Goal: Task Accomplishment & Management: Manage account settings

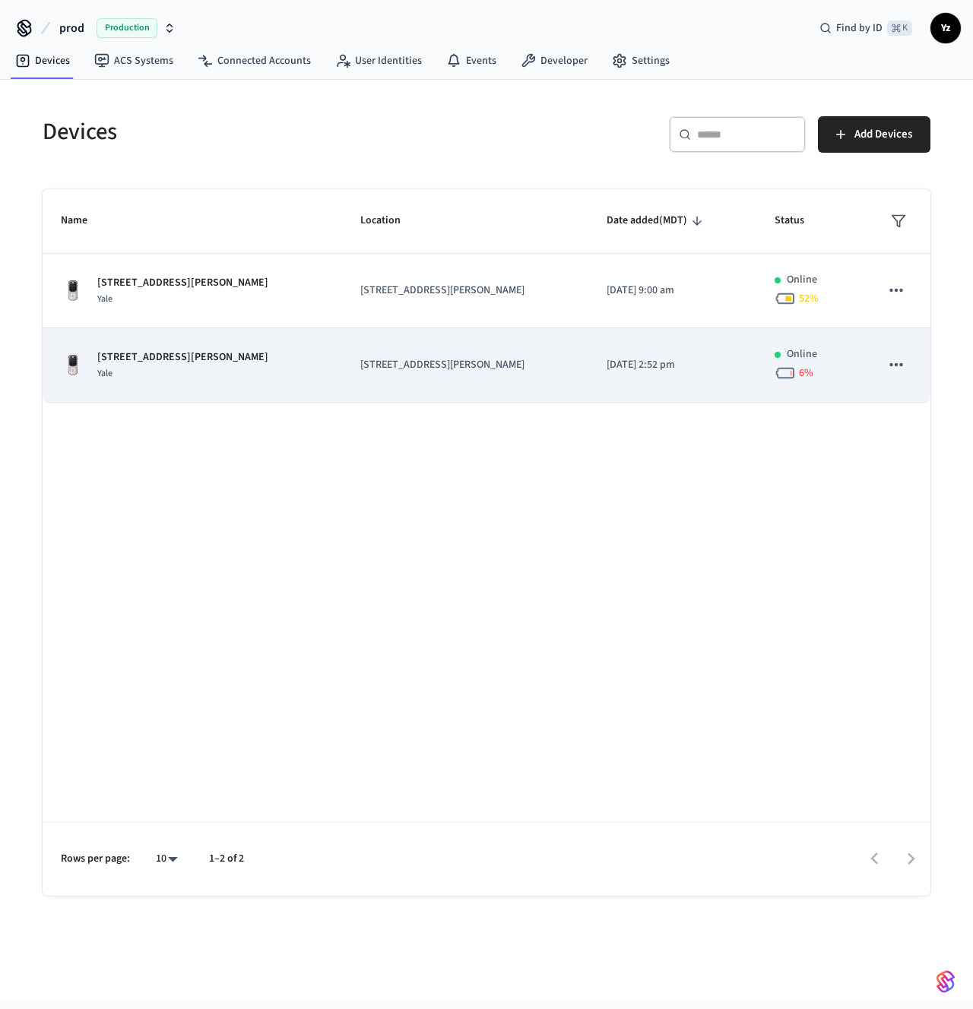
click at [626, 377] on td "2025/07/09 at 2:52 pm" at bounding box center [672, 365] width 168 height 74
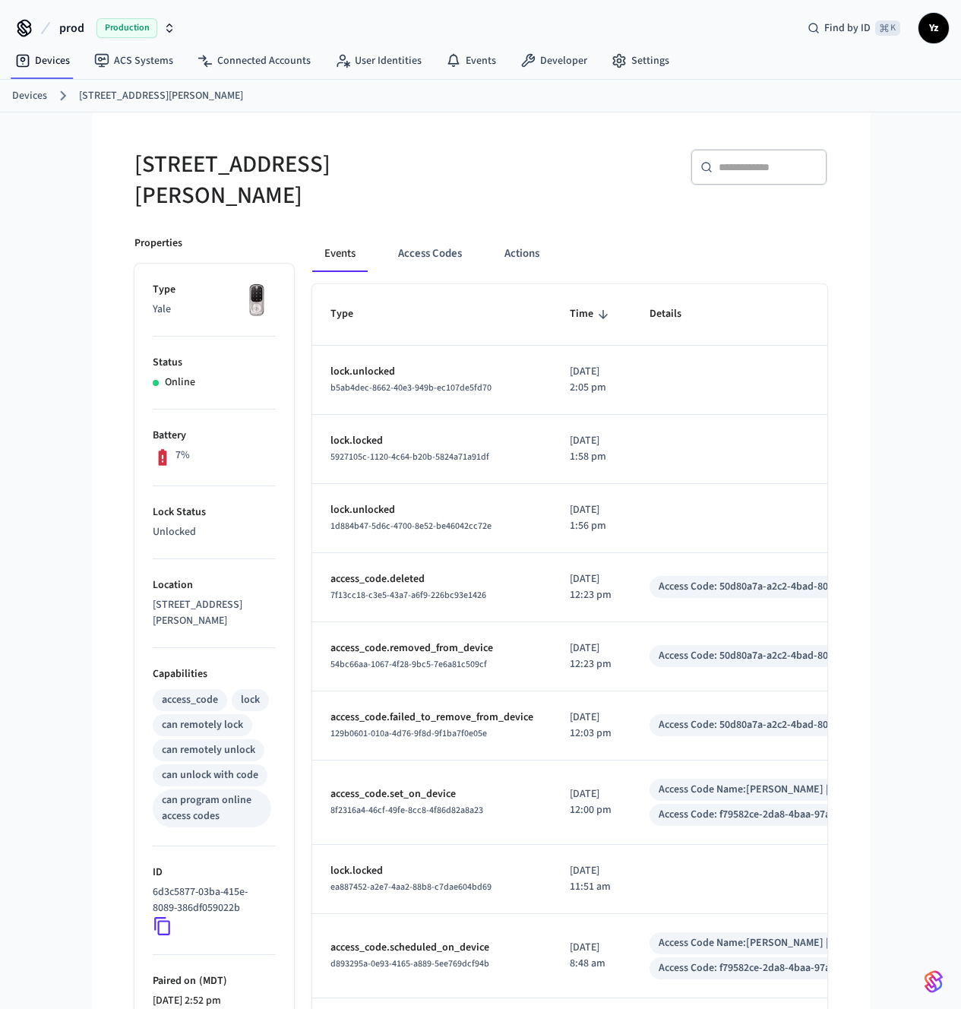
drag, startPoint x: 574, startPoint y: 379, endPoint x: 540, endPoint y: 378, distance: 33.4
click at [552, 378] on td "[DATE] 2:05 pm" at bounding box center [592, 380] width 80 height 69
click at [570, 375] on p "[DATE] 2:05 pm" at bounding box center [591, 380] width 43 height 32
click at [388, 244] on button "Access Codes" at bounding box center [430, 254] width 88 height 36
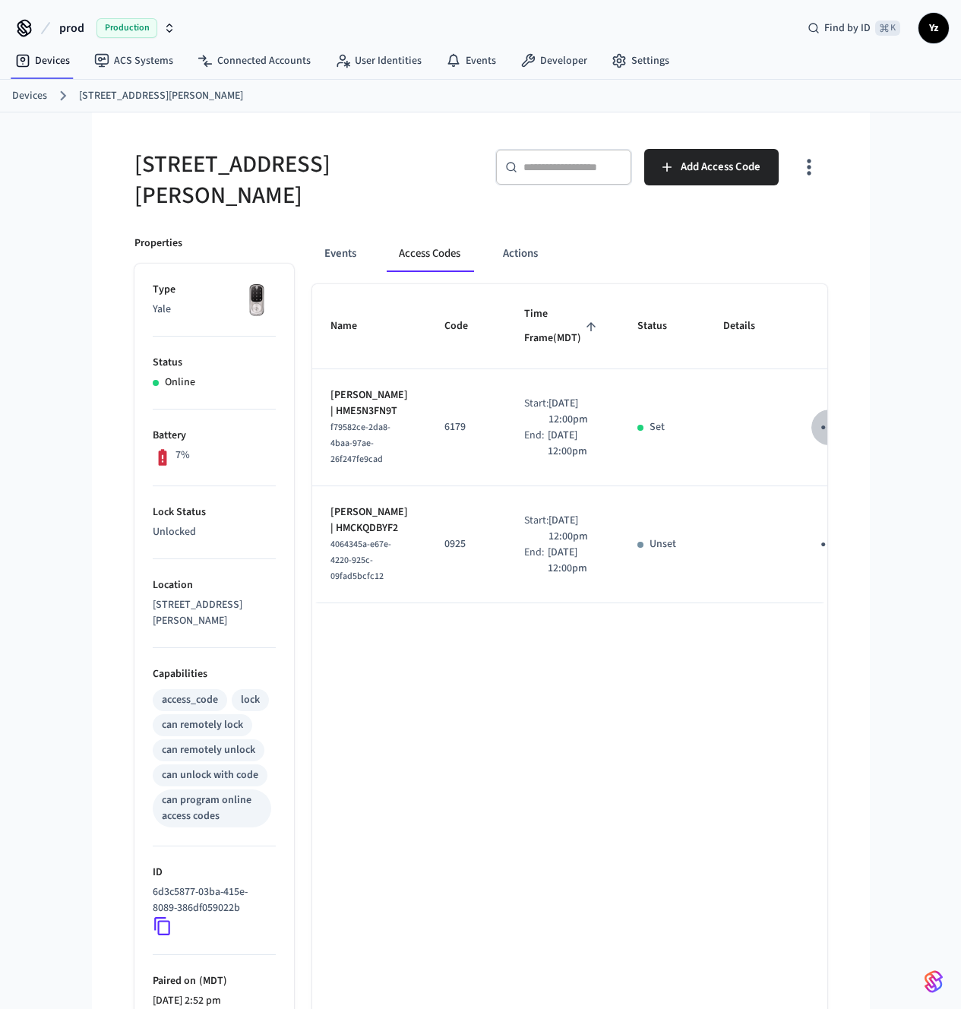
click at [841, 416] on icon "sticky table" at bounding box center [830, 428] width 24 height 24
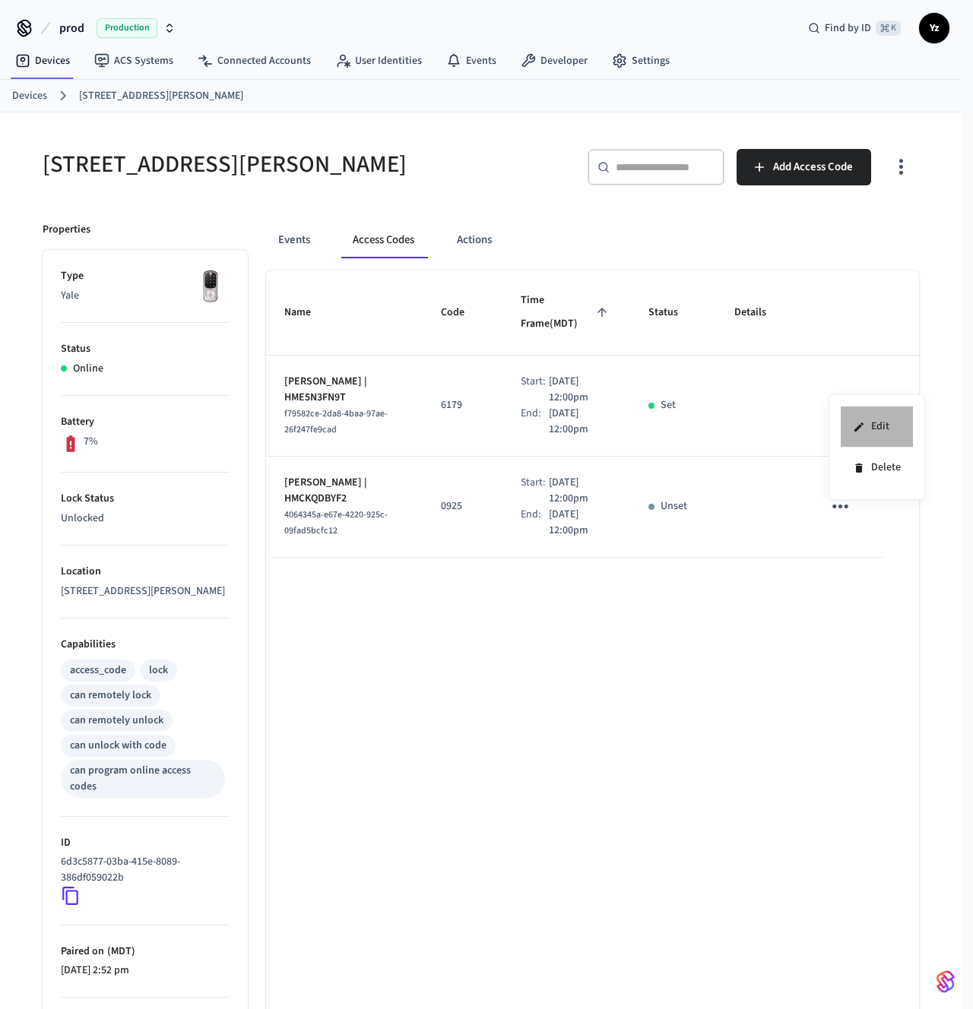
click at [860, 416] on li "Edit" at bounding box center [876, 426] width 72 height 41
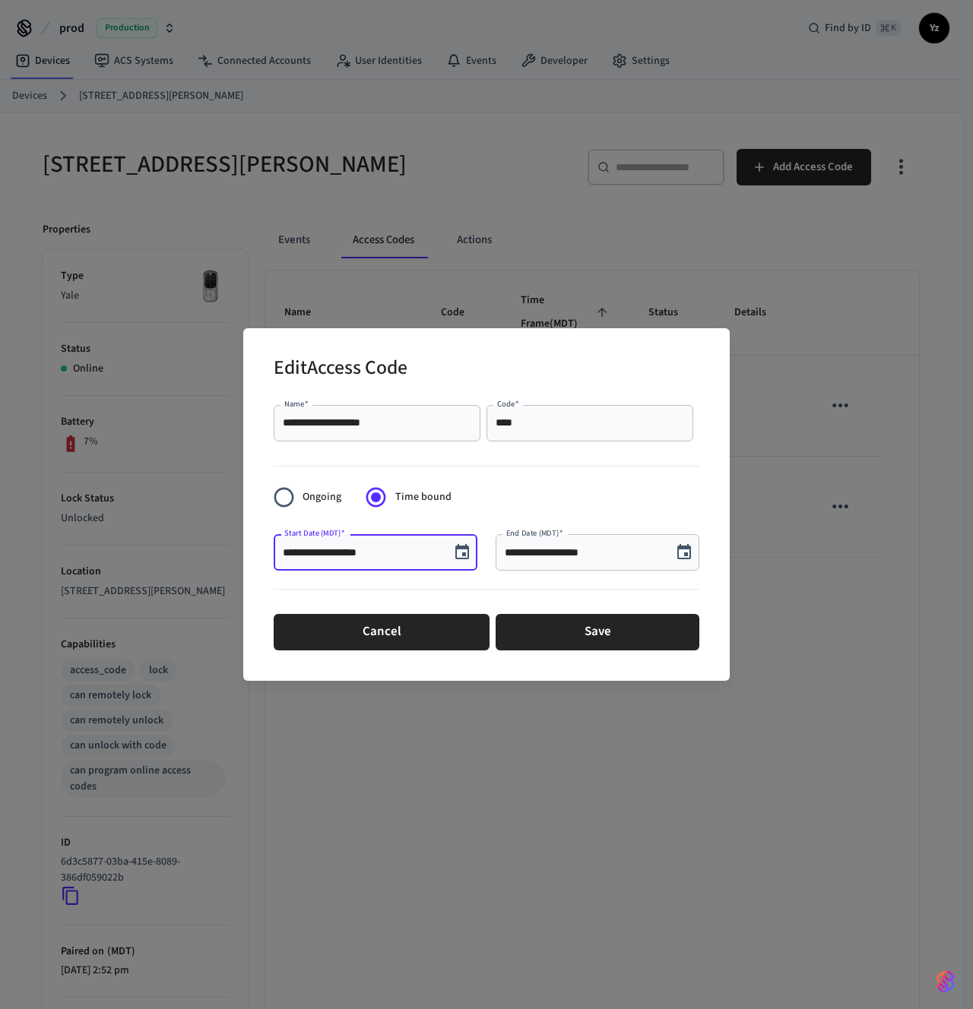
click at [379, 558] on input "**********" at bounding box center [362, 552] width 158 height 15
click at [593, 552] on input "**********" at bounding box center [583, 552] width 158 height 15
click at [464, 552] on icon "Choose date, selected date is Sep 12, 2025" at bounding box center [462, 551] width 14 height 15
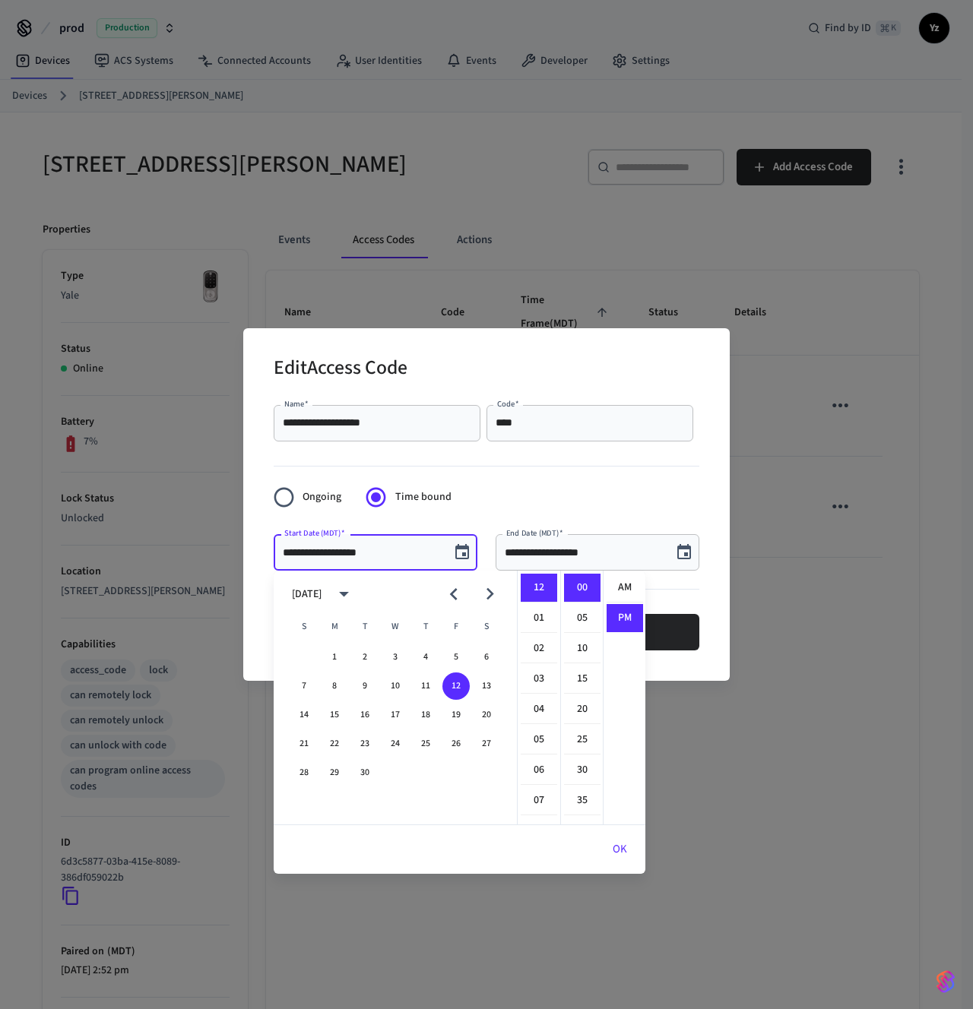
scroll to position [28, 0]
click at [533, 739] on li "05" at bounding box center [538, 740] width 36 height 29
type input "**********"
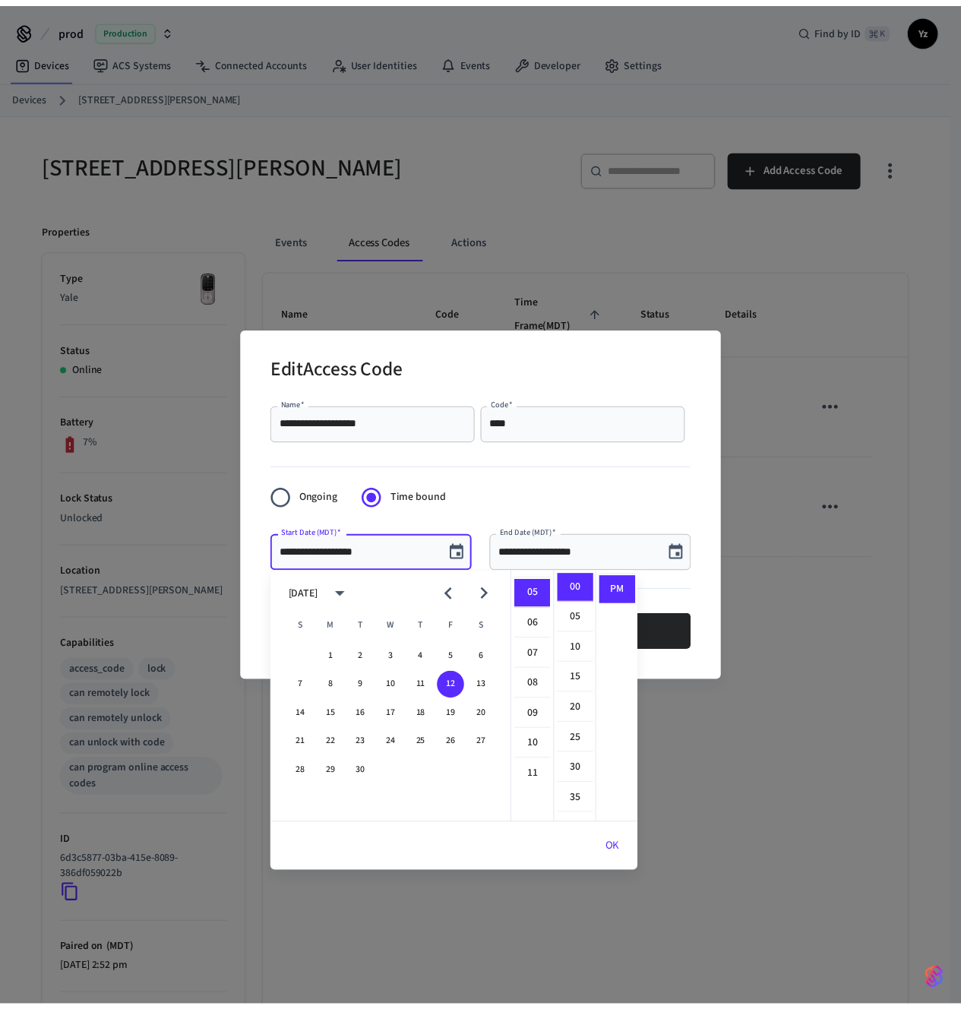
scroll to position [152, 0]
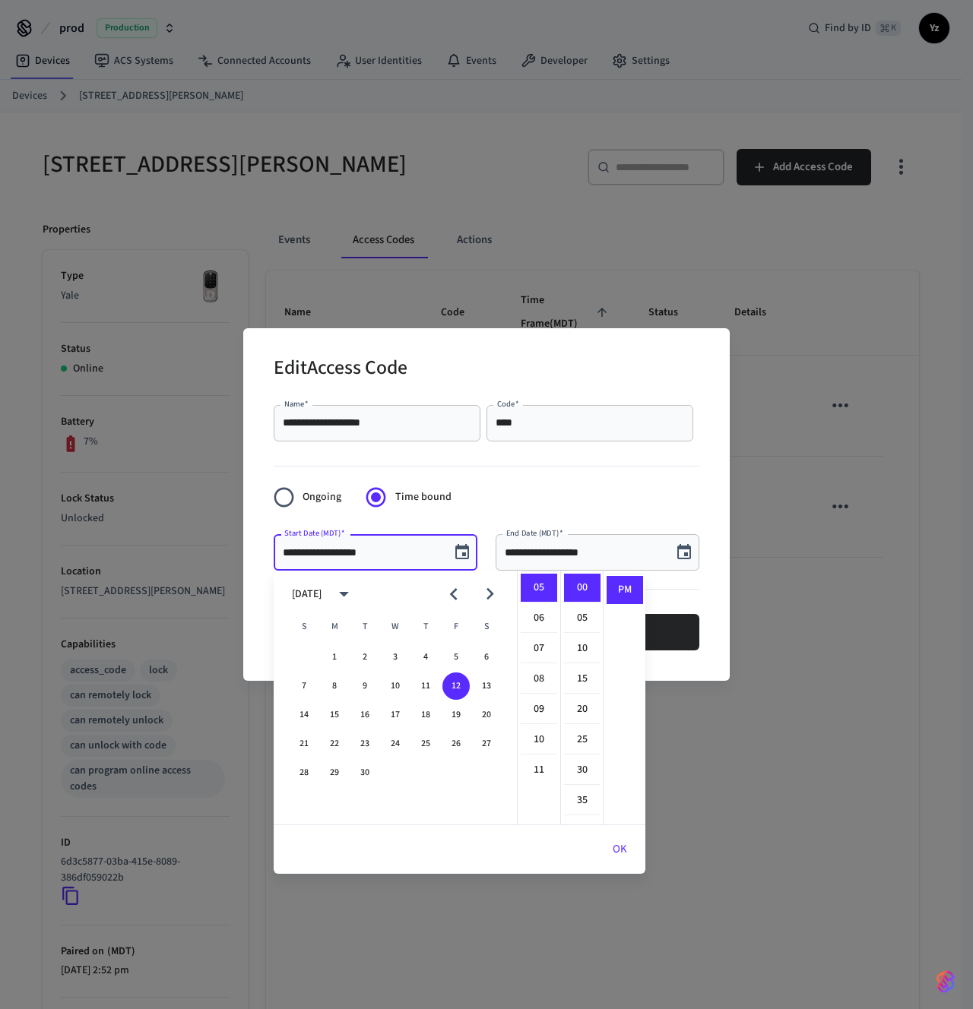
click at [618, 859] on button "OK" at bounding box center [619, 849] width 51 height 36
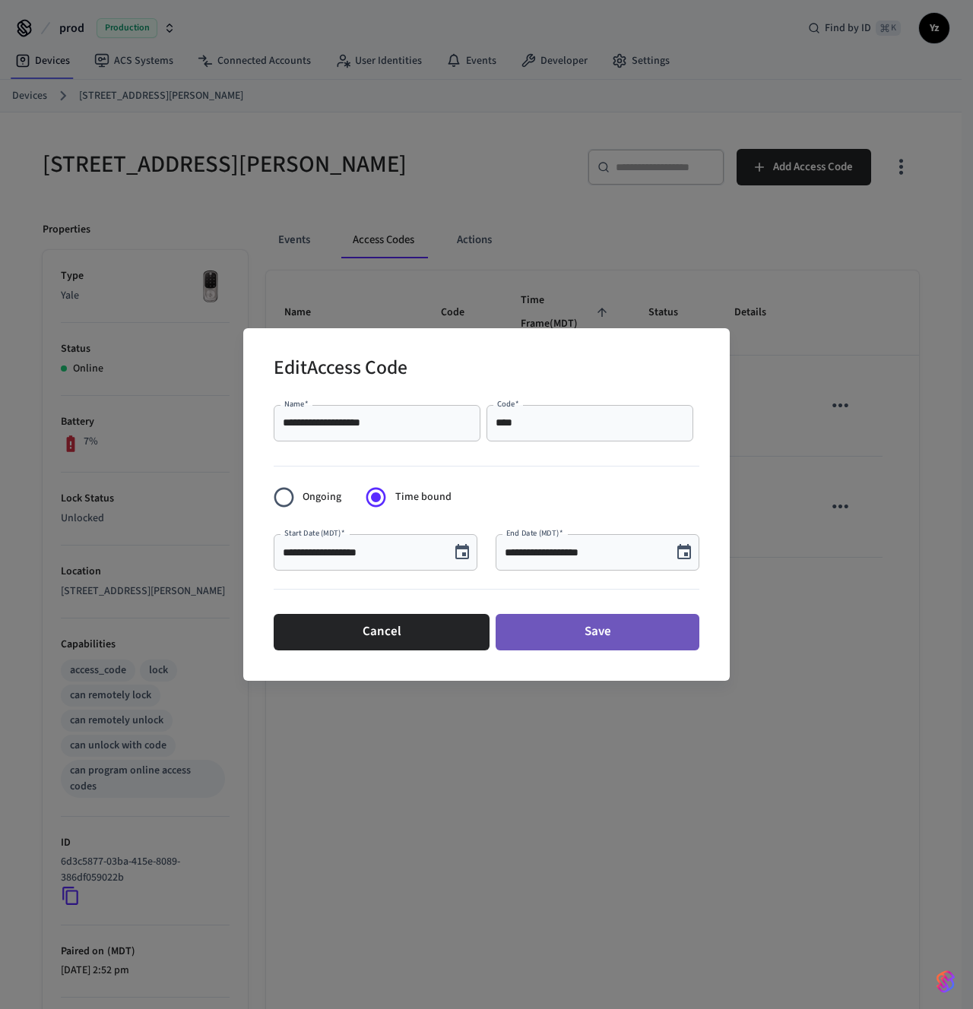
click at [586, 623] on button "Save" at bounding box center [597, 632] width 204 height 36
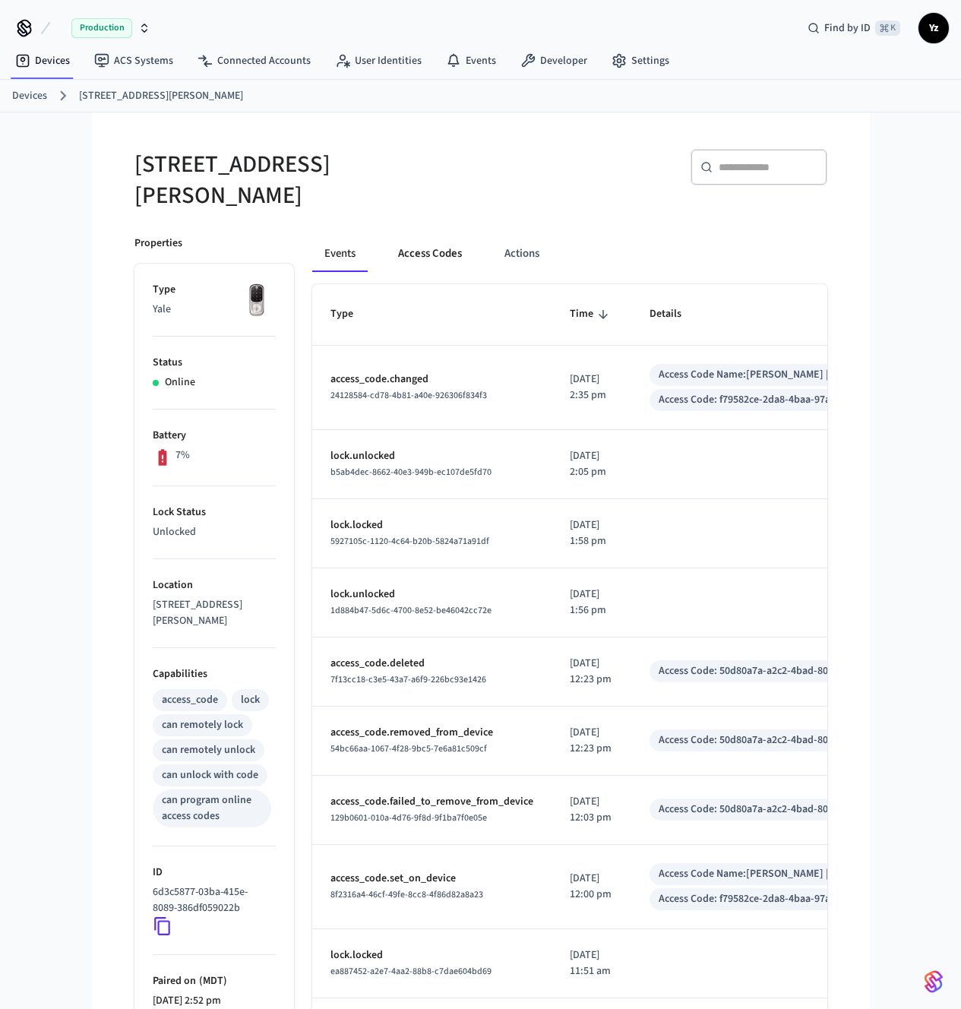
click at [386, 236] on button "Access Codes" at bounding box center [430, 254] width 88 height 36
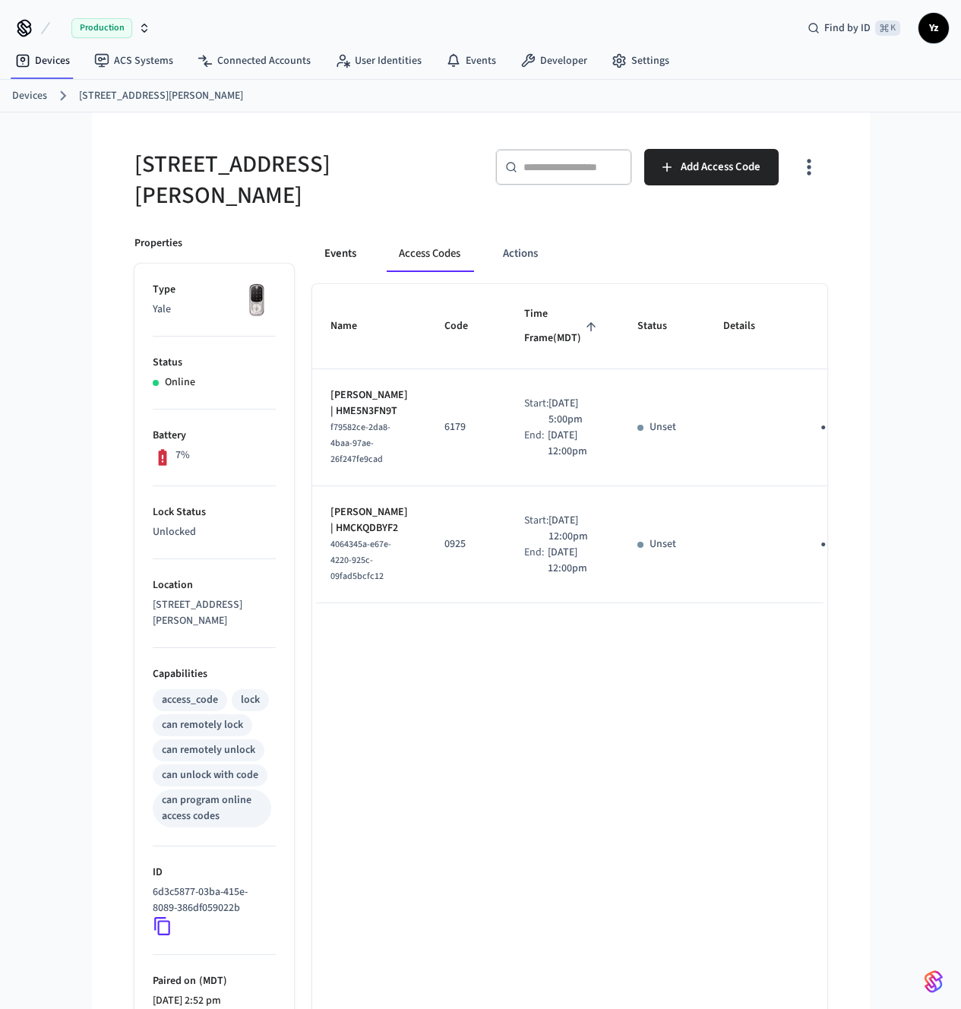
click at [312, 243] on button "Events" at bounding box center [340, 254] width 56 height 36
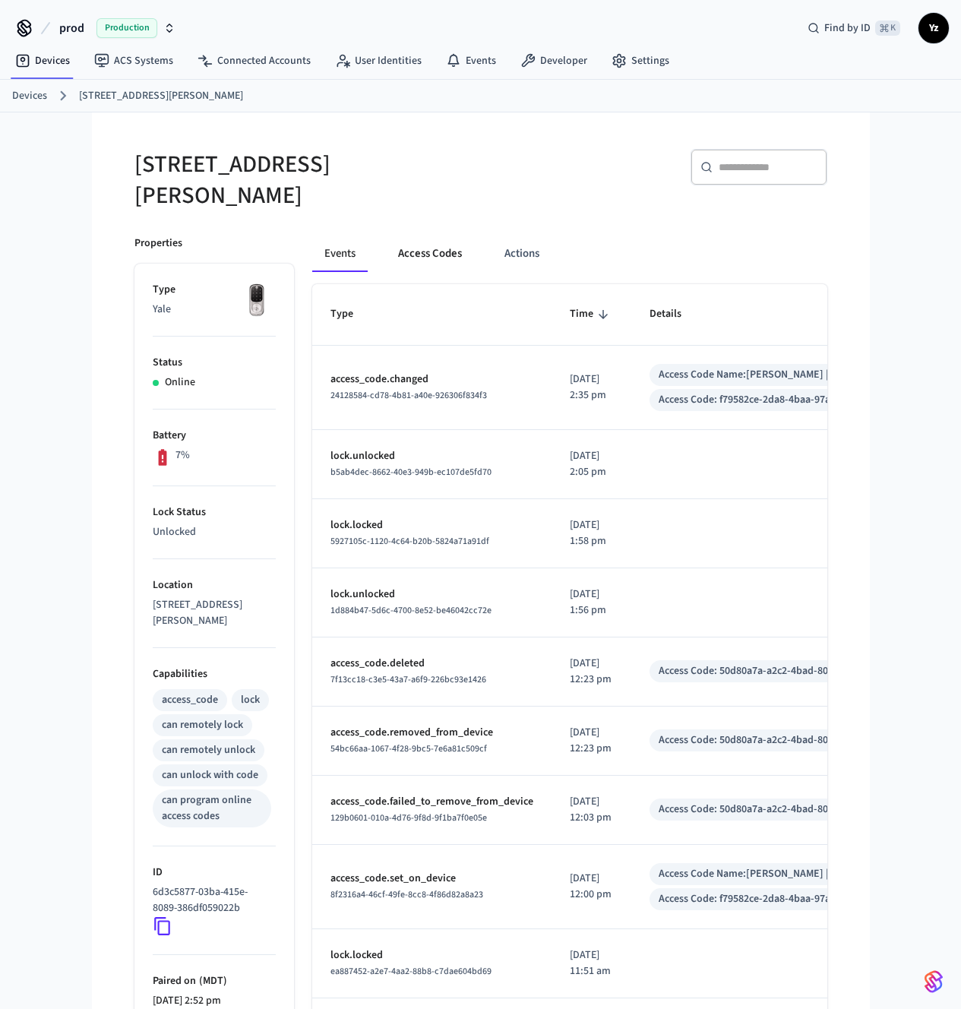
click at [399, 240] on button "Access Codes" at bounding box center [430, 254] width 88 height 36
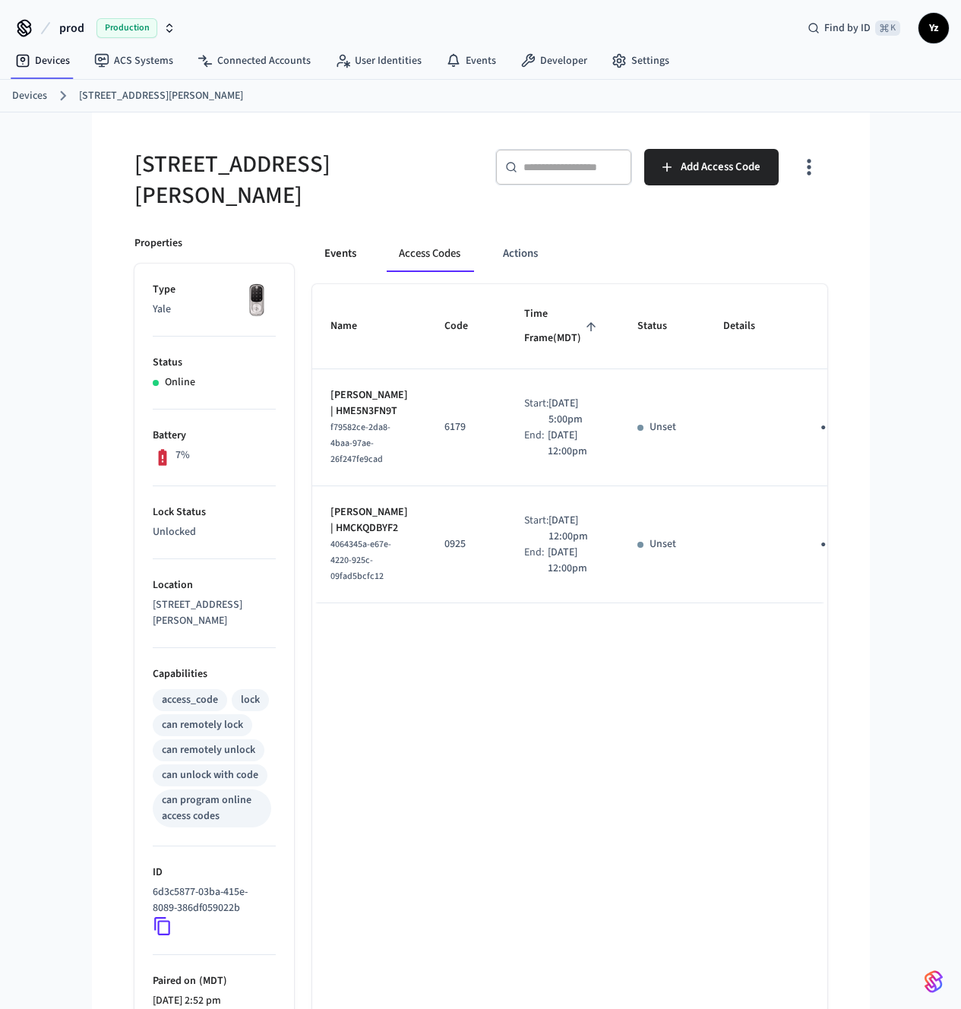
click at [312, 249] on button "Events" at bounding box center [340, 254] width 56 height 36
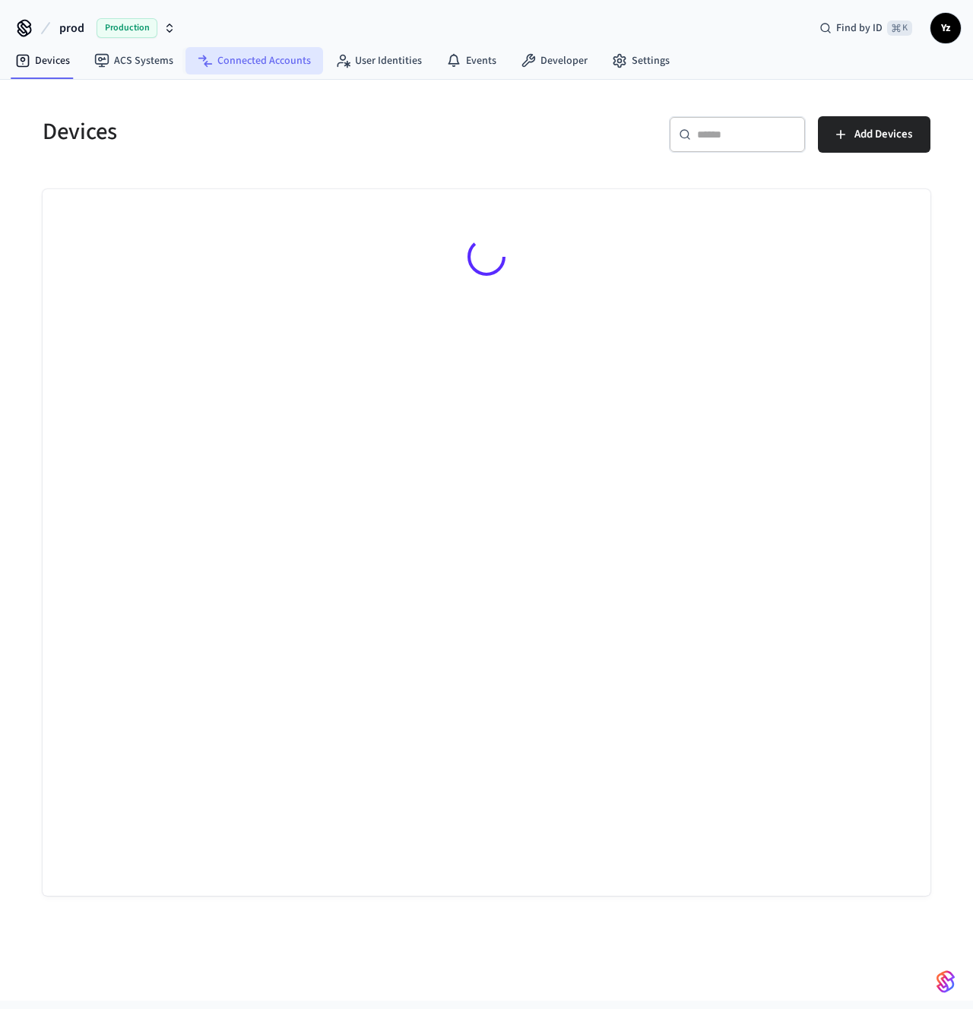
click at [265, 55] on link "Connected Accounts" at bounding box center [254, 60] width 138 height 27
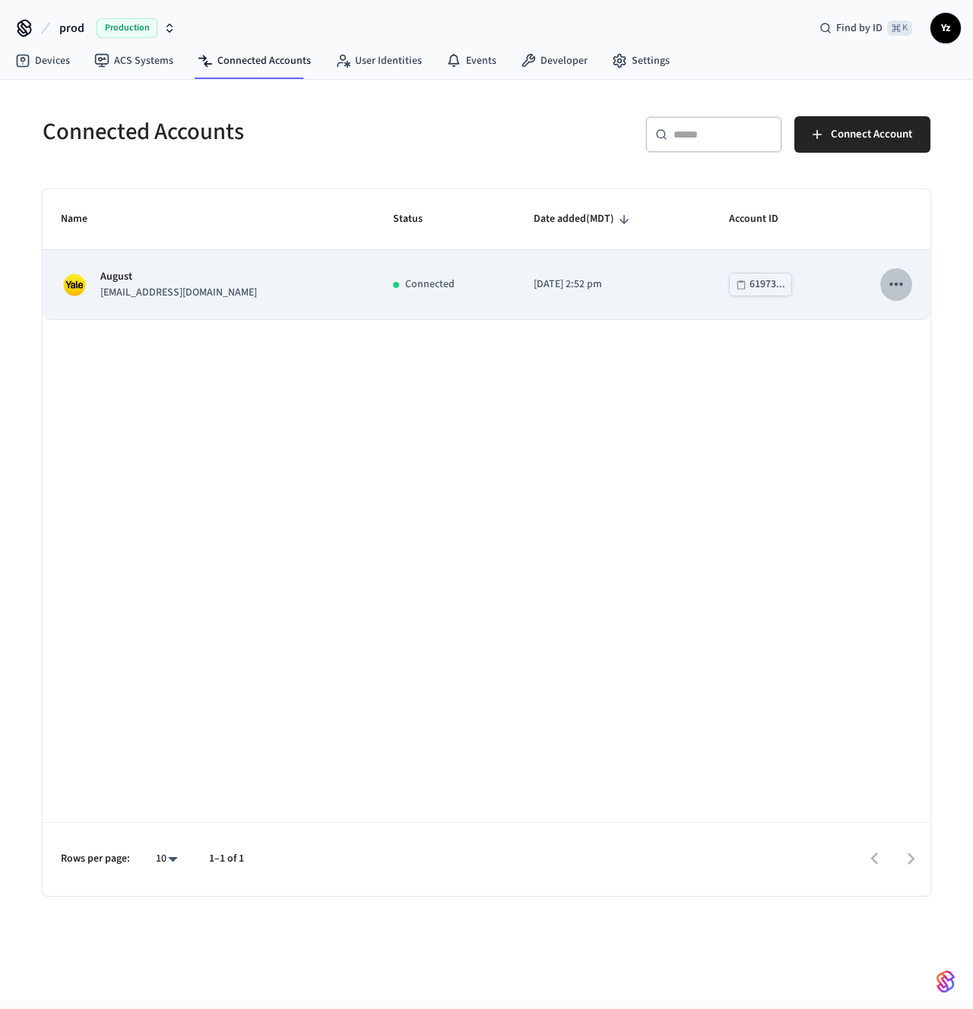
click at [891, 285] on icon "sticky table" at bounding box center [895, 284] width 13 height 3
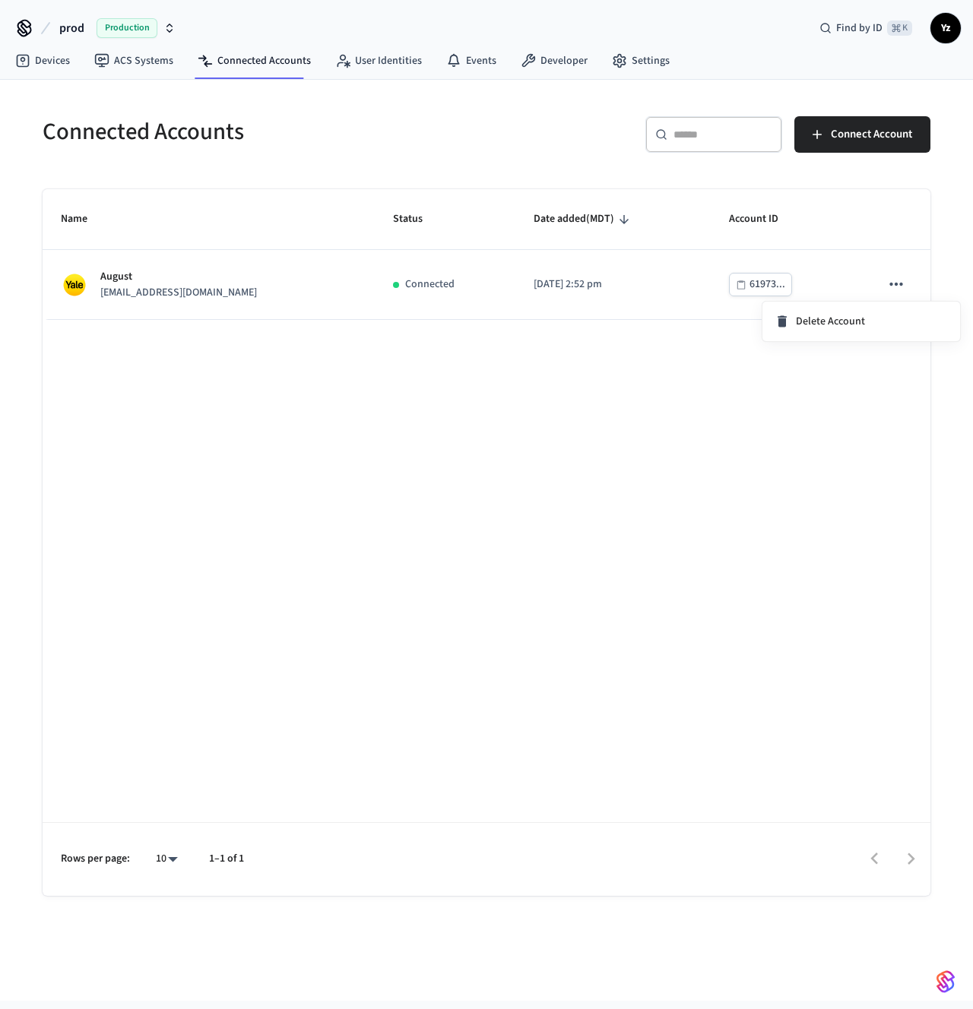
click at [147, 286] on div at bounding box center [486, 504] width 973 height 1009
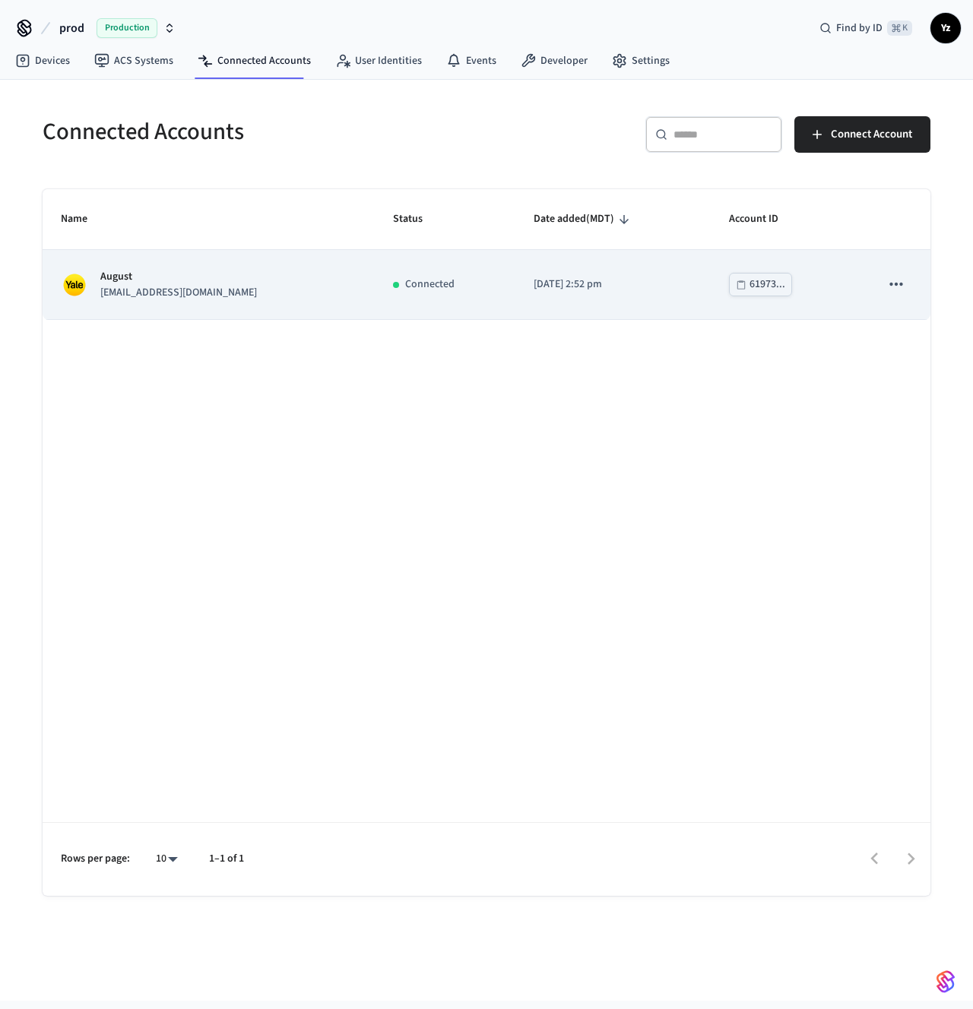
click at [100, 286] on p "automation2@yyc.rent" at bounding box center [178, 293] width 157 height 16
click at [884, 295] on button "sticky table" at bounding box center [896, 284] width 32 height 32
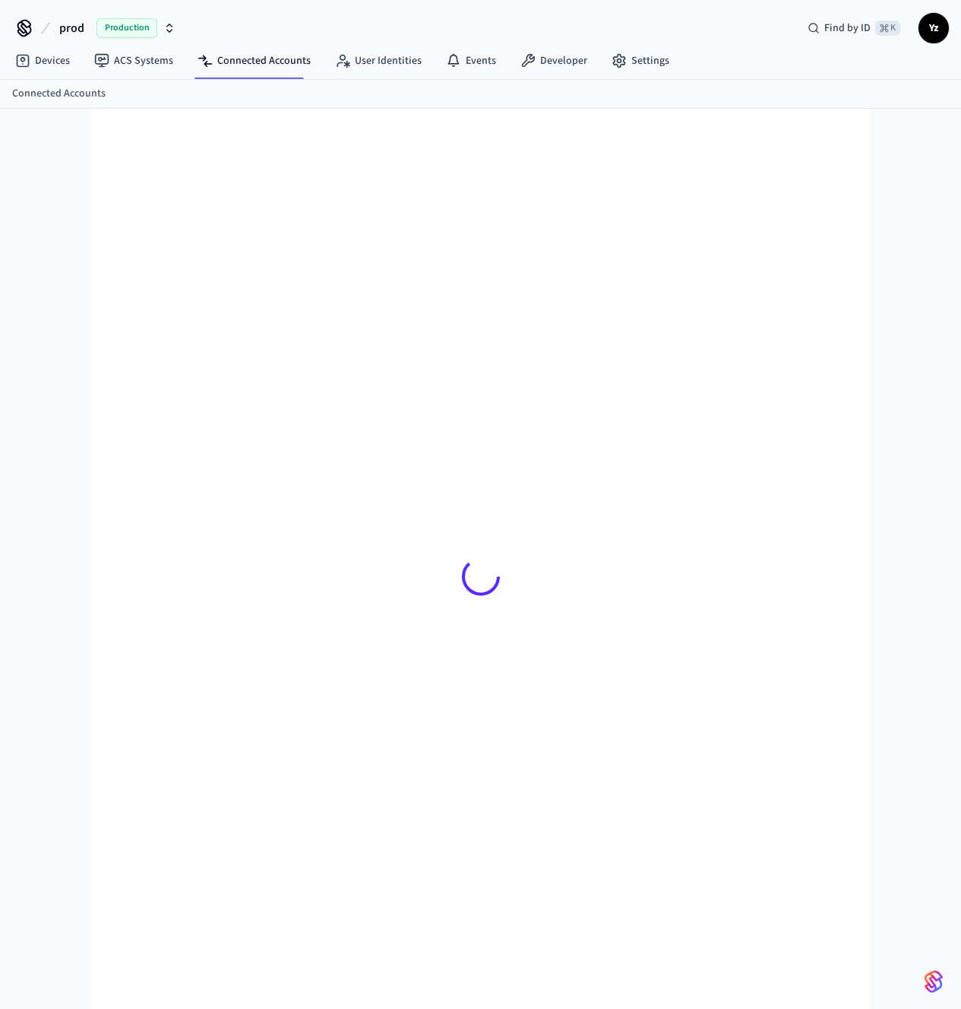
drag, startPoint x: 228, startPoint y: 280, endPoint x: 199, endPoint y: 285, distance: 29.2
click at [226, 280] on div at bounding box center [480, 576] width 717 height 863
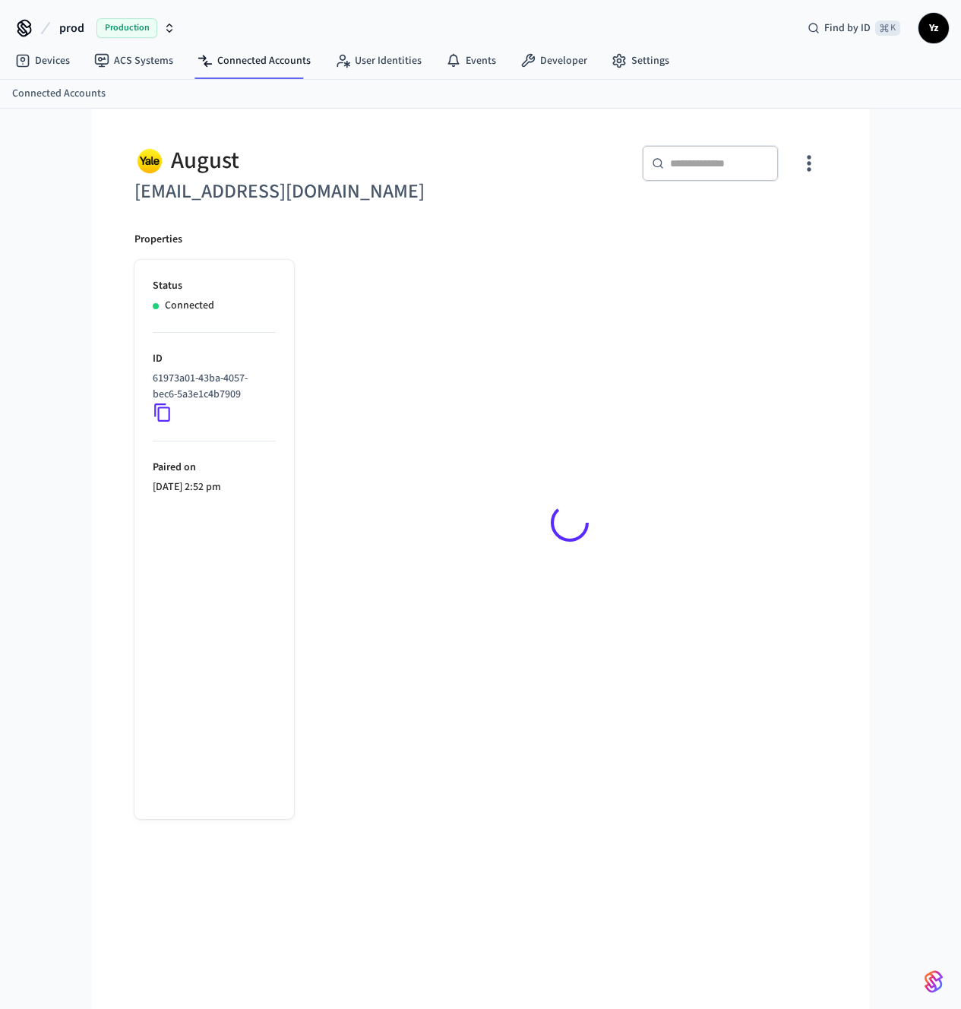
click at [821, 174] on icon "button" at bounding box center [809, 163] width 24 height 24
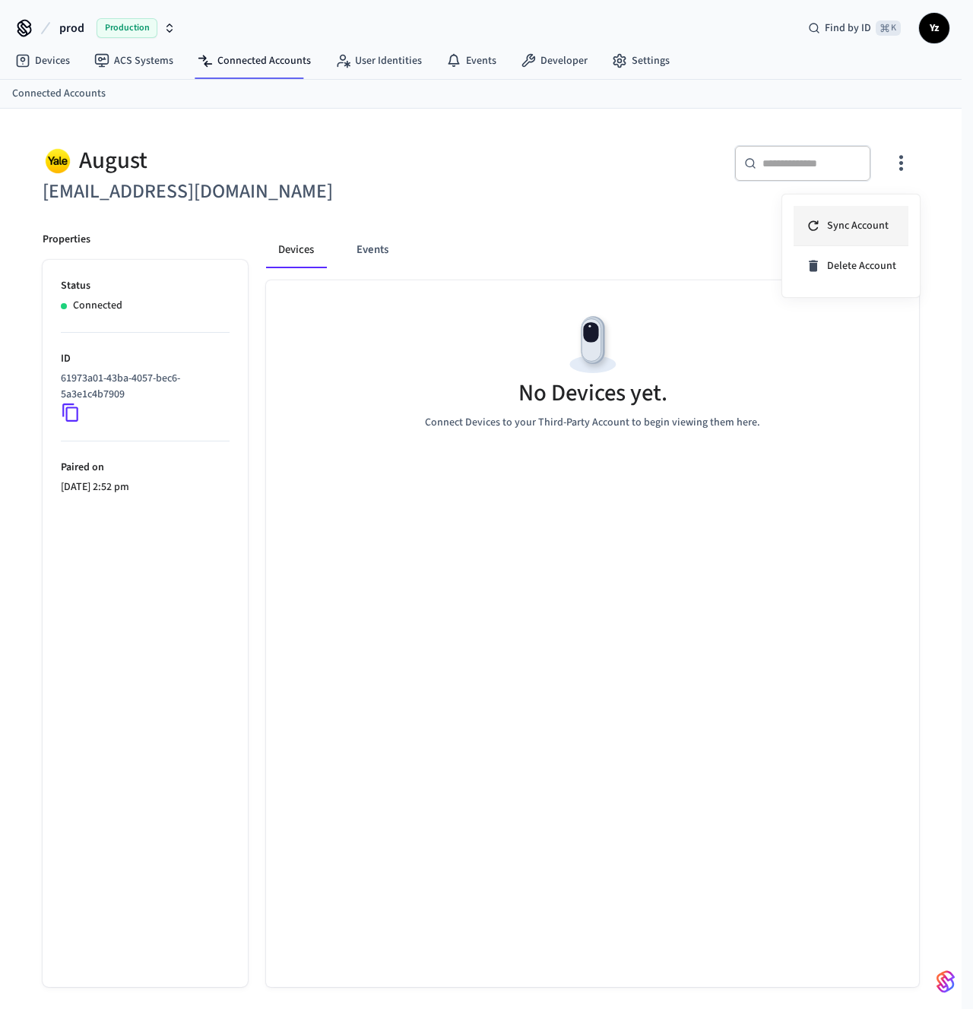
click at [859, 228] on span "Sync Account" at bounding box center [858, 225] width 62 height 15
click at [42, 65] on div at bounding box center [486, 504] width 973 height 1009
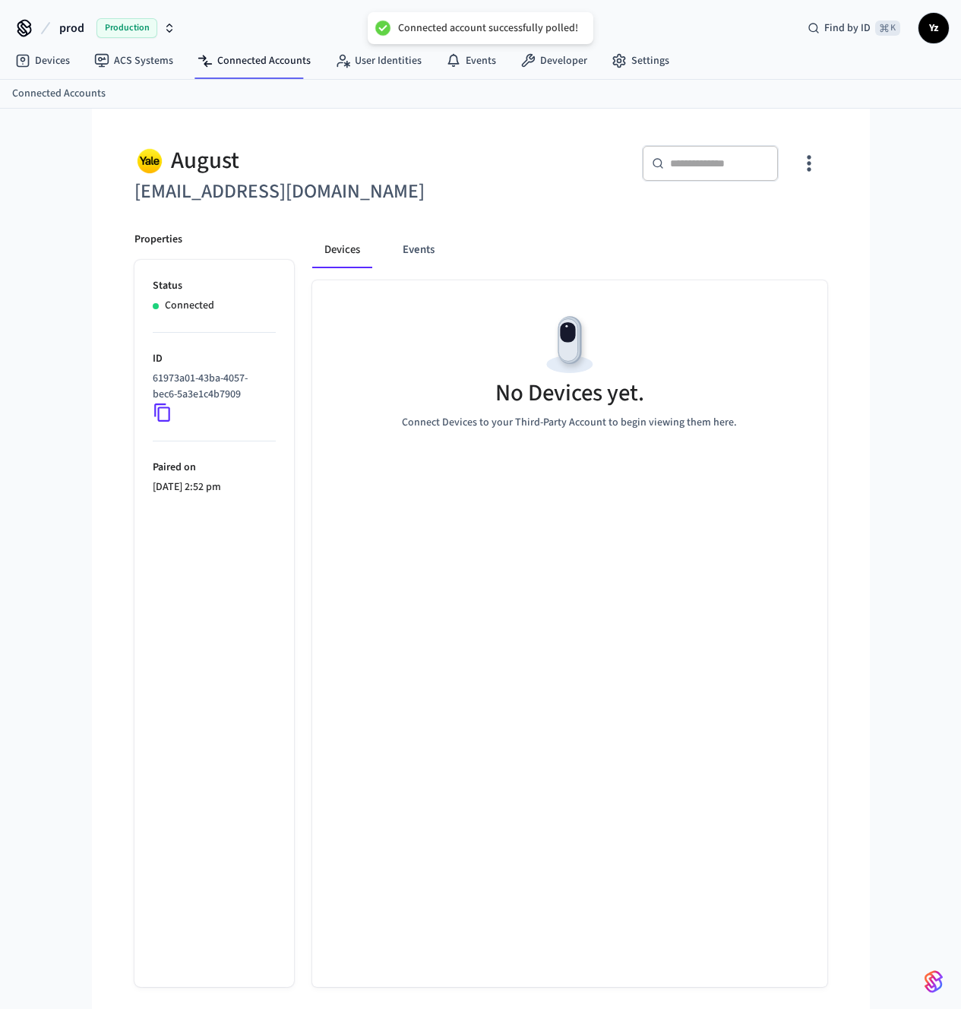
click at [53, 63] on div "Sync Account Delete Account" at bounding box center [480, 504] width 961 height 1009
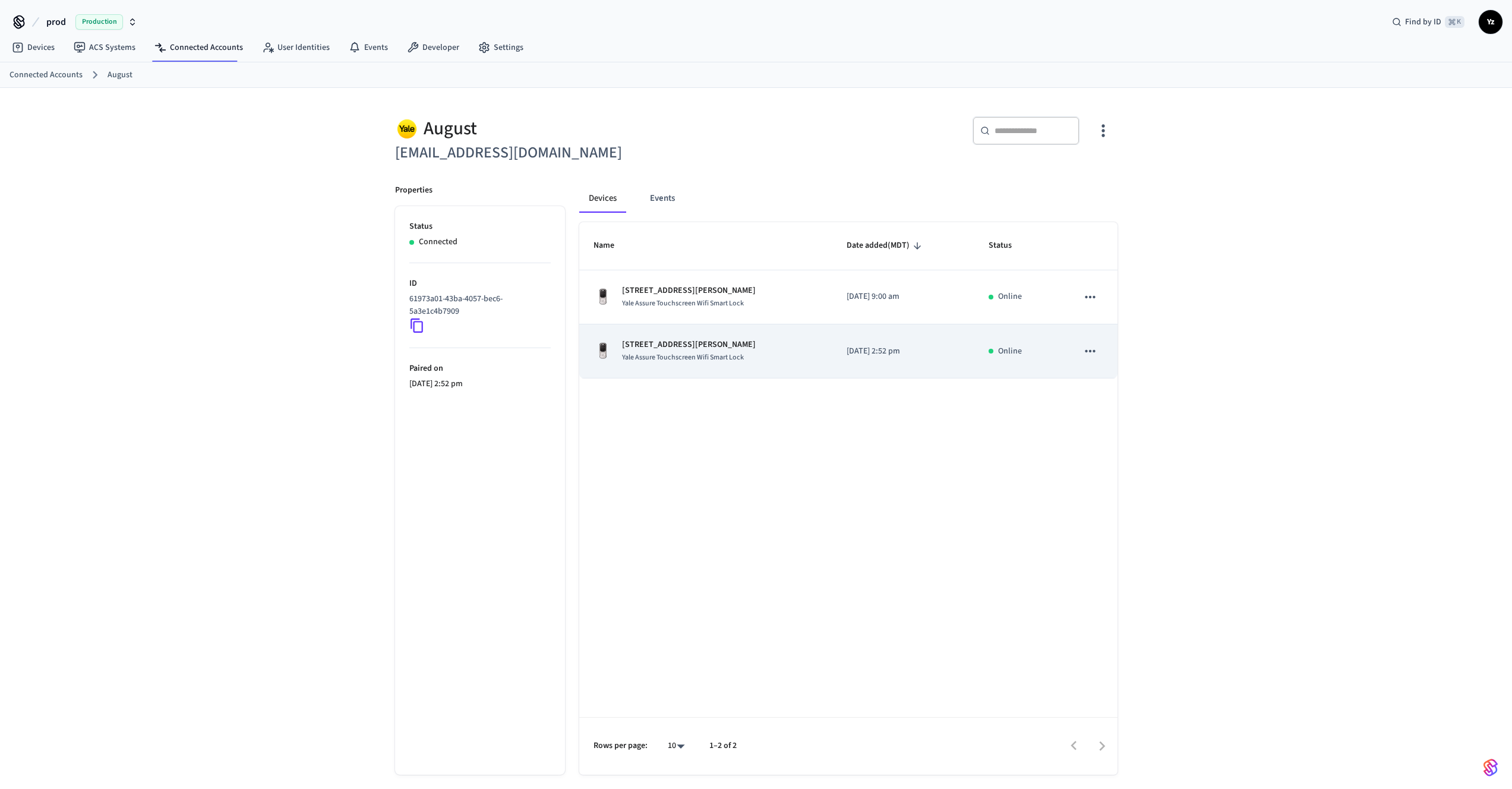
click at [734, 350] on p "[STREET_ADDRESS][PERSON_NAME]" at bounding box center [688, 345] width 134 height 13
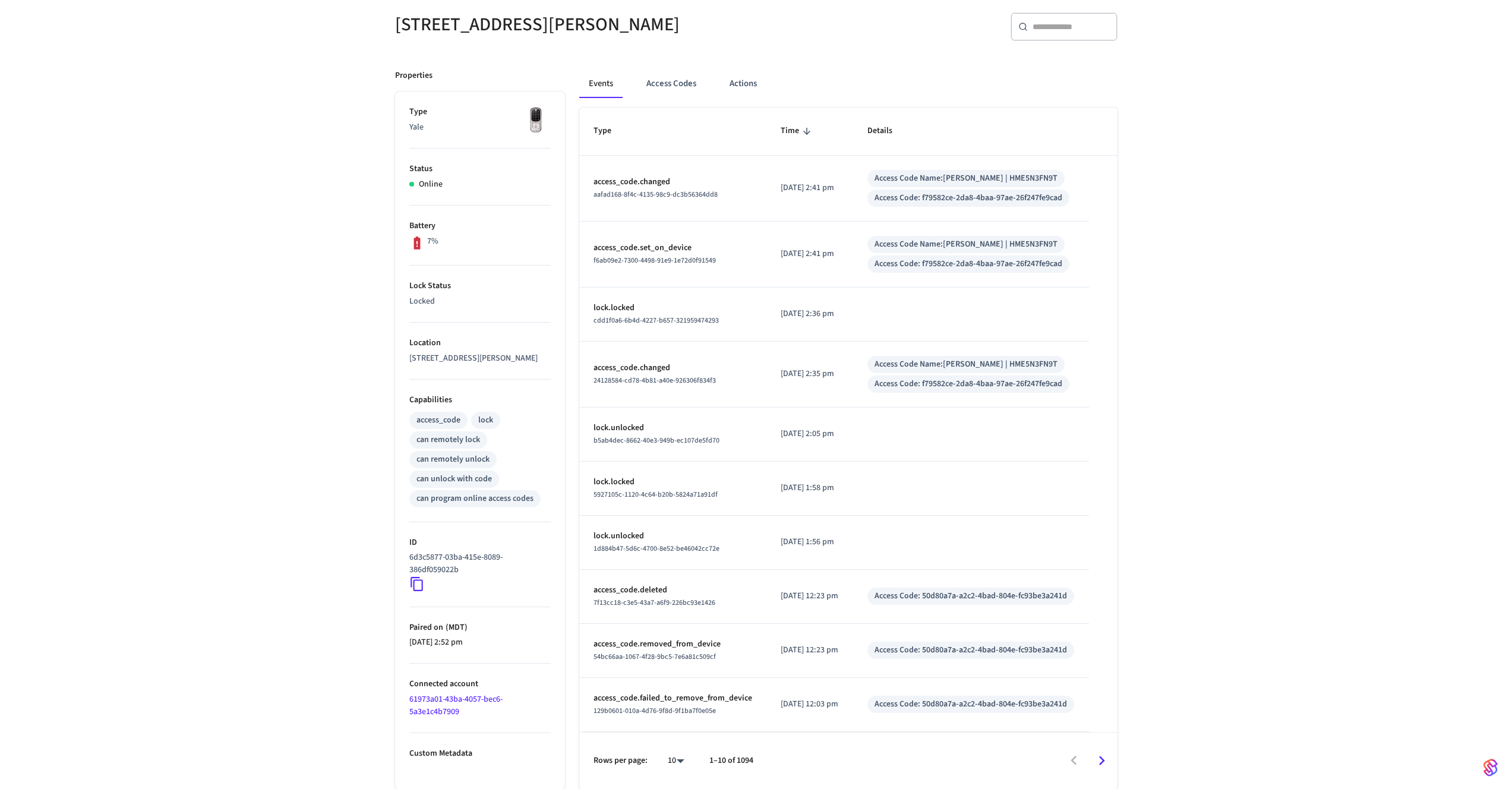
scroll to position [105, 0]
click at [426, 237] on div "7%" at bounding box center [431, 242] width 13 height 16
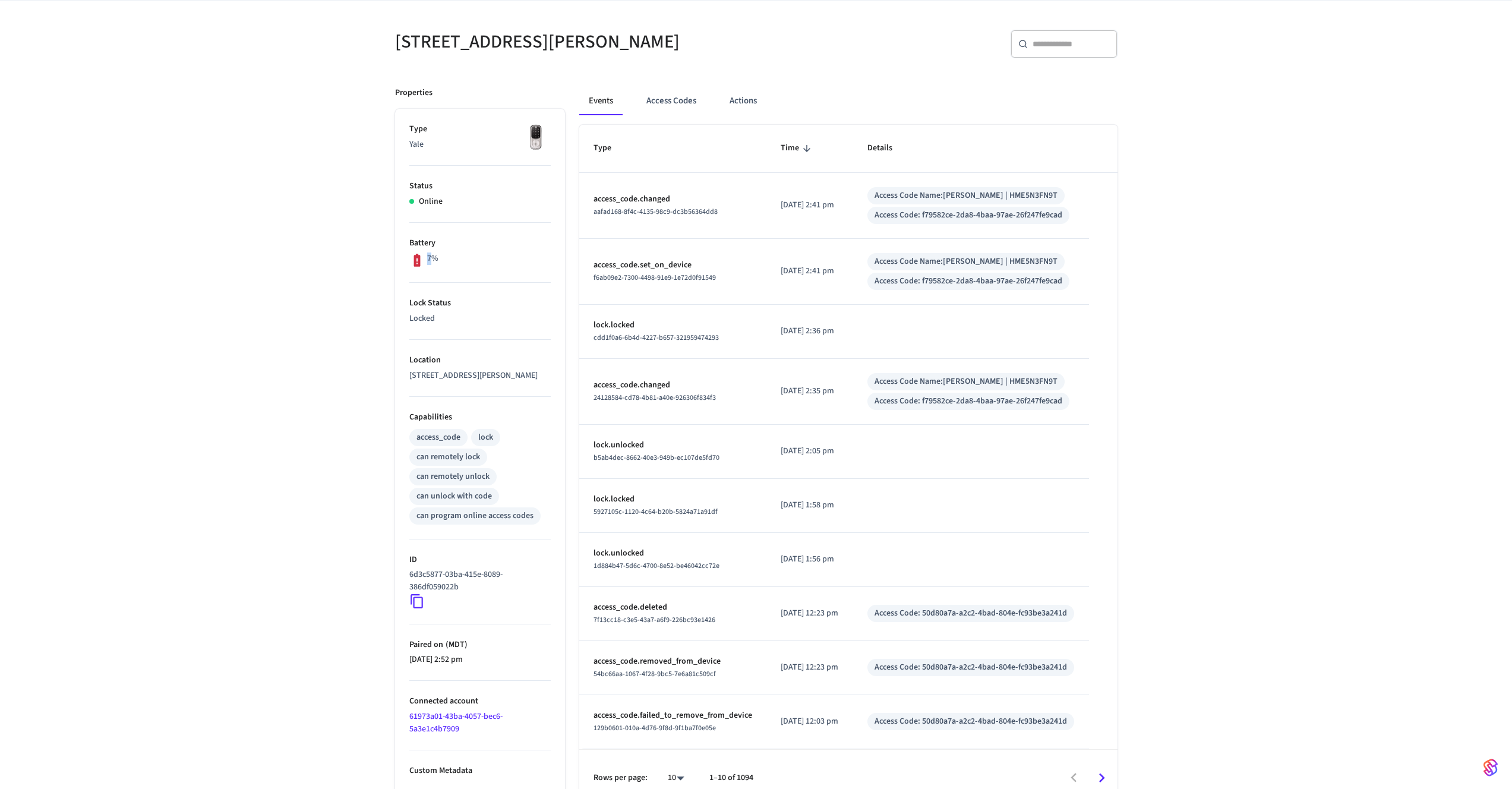
scroll to position [0, 0]
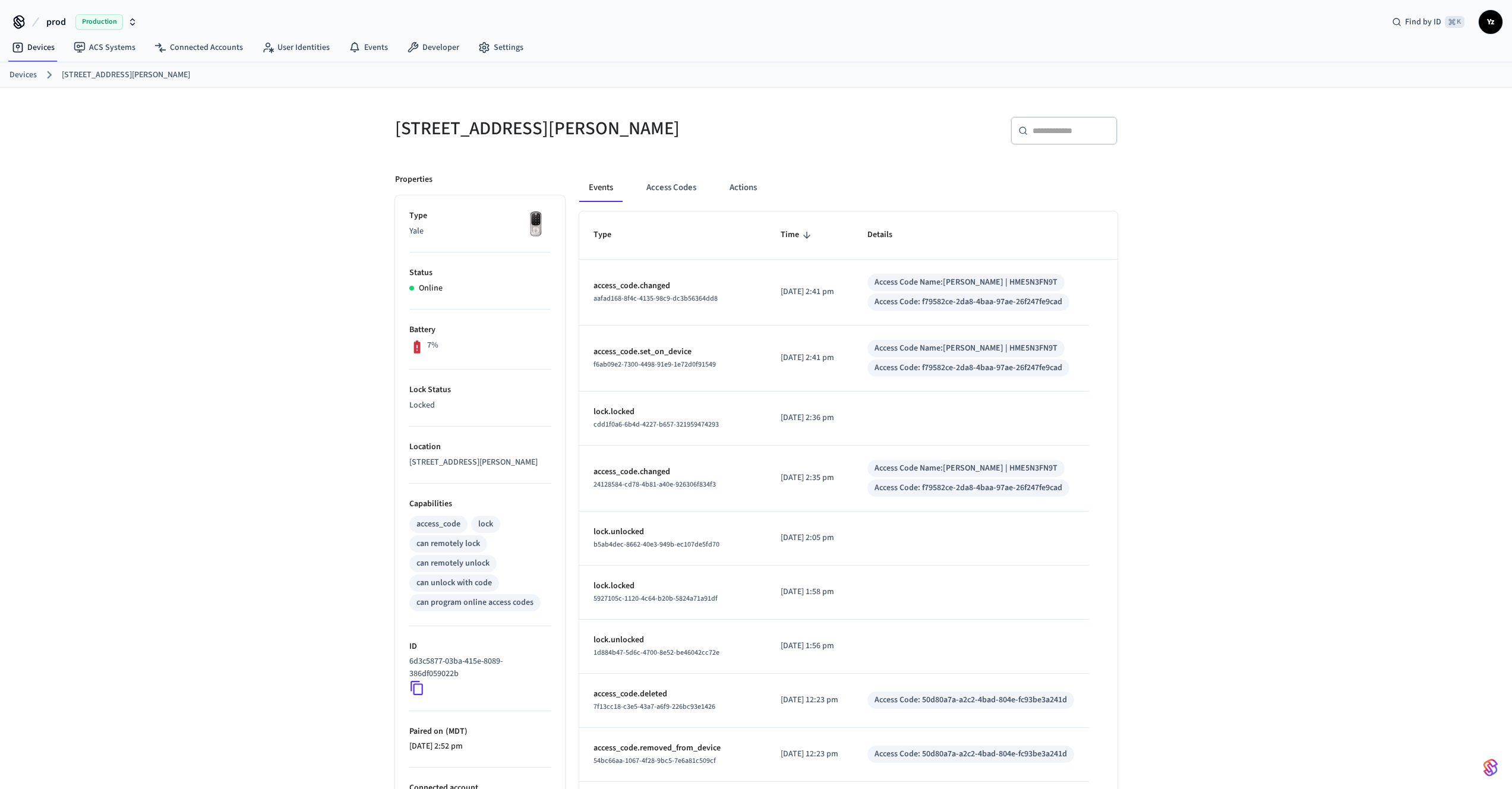
click at [26, 77] on link "Devices" at bounding box center [23, 75] width 27 height 13
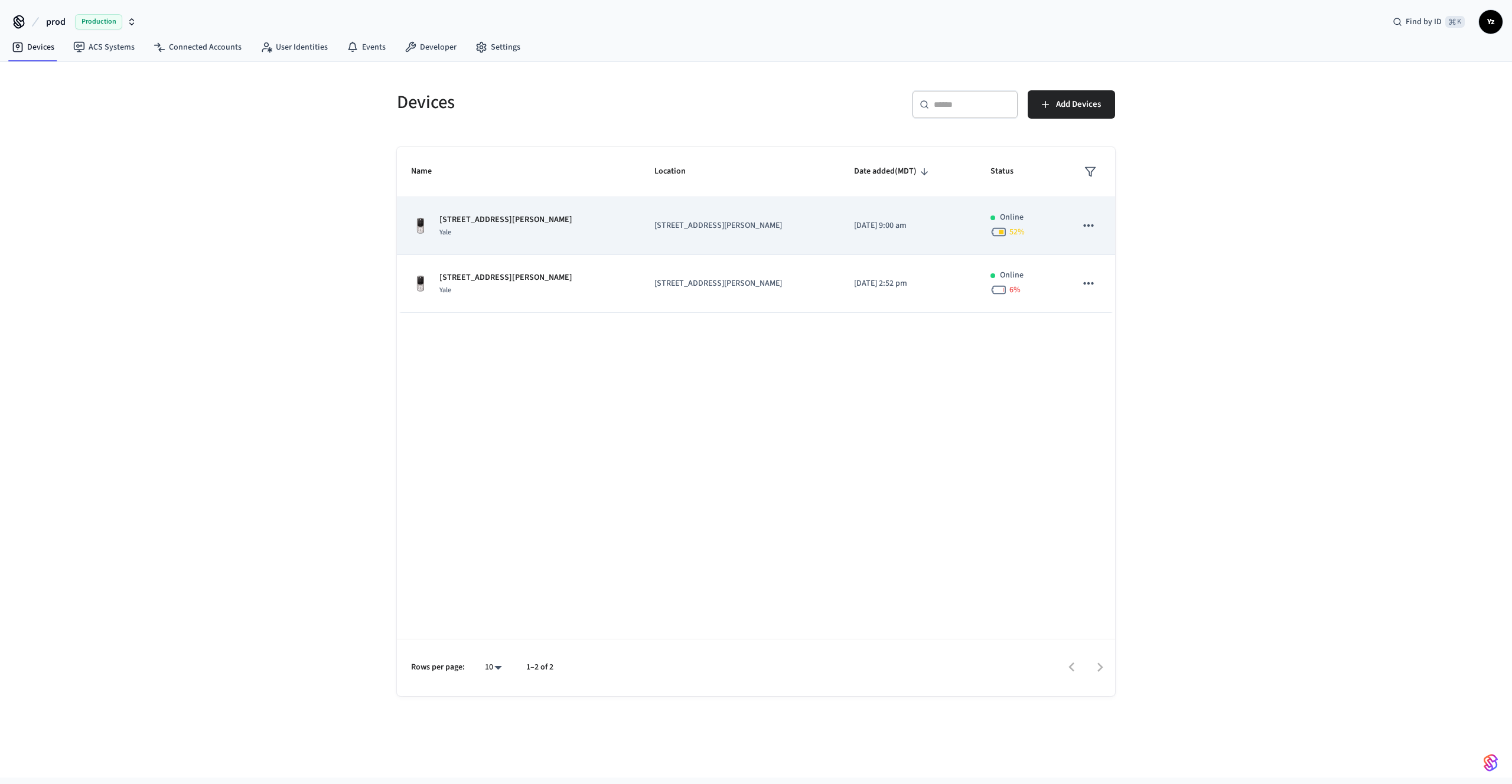
click at [533, 235] on div "251 Lucas Blvd NW - Front Yale" at bounding box center [519, 226] width 215 height 25
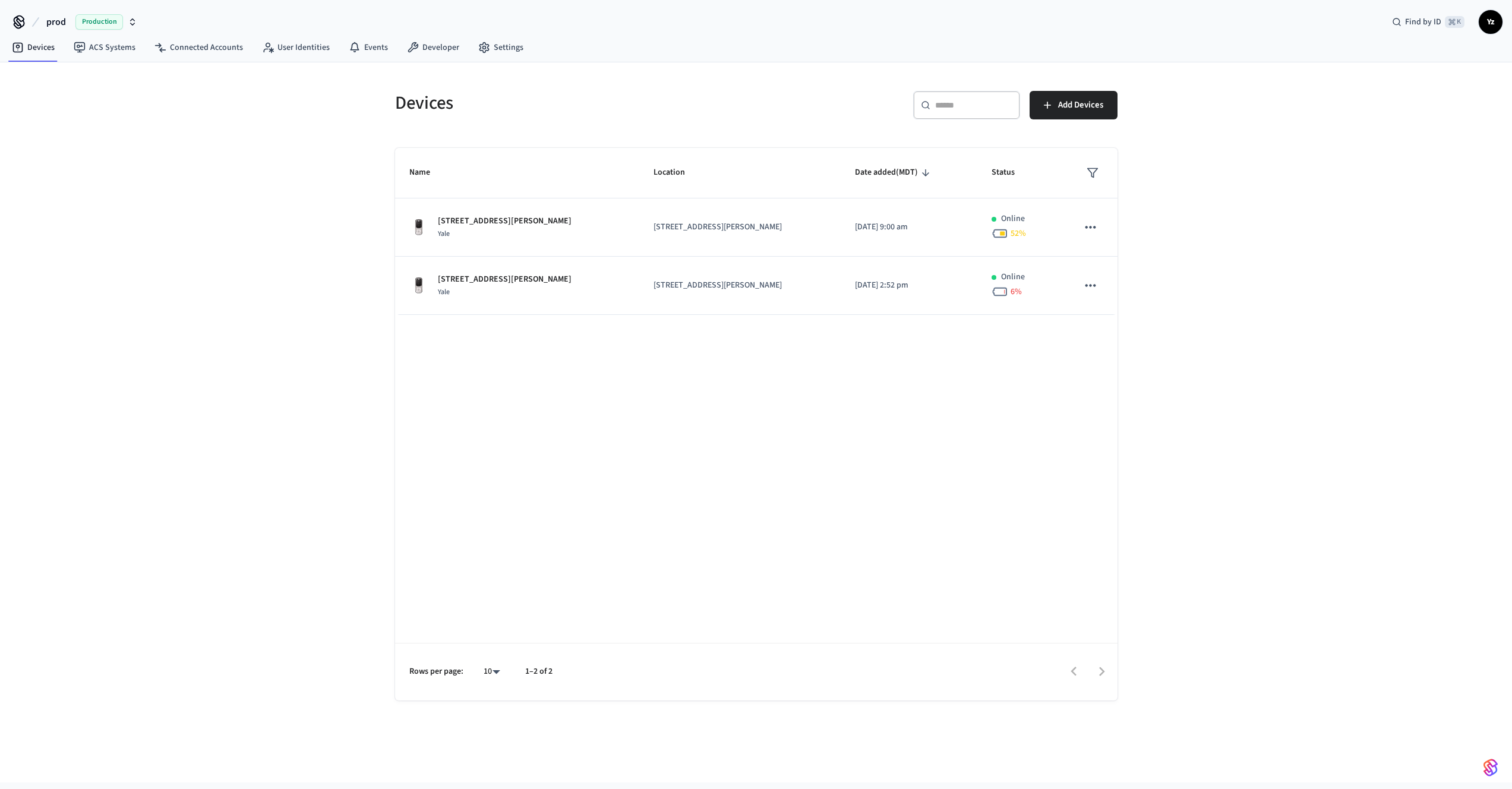
click at [328, 248] on div "Devices ​ ​ Add Devices Name Location Date added (MDT) Status 251 Lucas Blvd NW…" at bounding box center [756, 422] width 1512 height 720
